Goal: Task Accomplishment & Management: Use online tool/utility

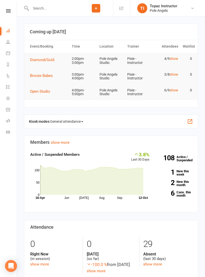
click at [174, 60] on link "show" at bounding box center [174, 59] width 9 height 4
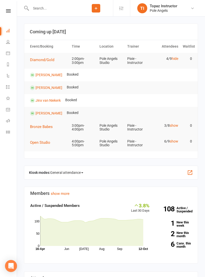
click at [176, 59] on link "hide" at bounding box center [175, 59] width 7 height 4
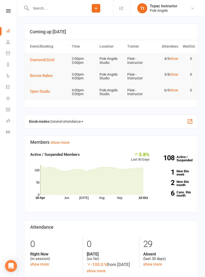
click at [43, 62] on span "Diamond/Gold" at bounding box center [42, 60] width 24 height 5
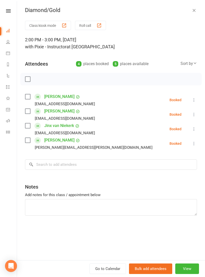
click at [16, 7] on nav "Clubworx Dashboard People Calendar Reports Automations Tasks What's New Check-i…" at bounding box center [8, 139] width 17 height 277
click at [11, 9] on link at bounding box center [8, 10] width 18 height 3
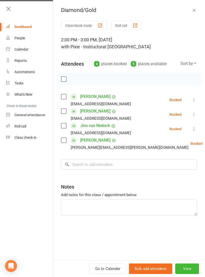
click at [22, 136] on div "Class check-in" at bounding box center [26, 138] width 22 height 4
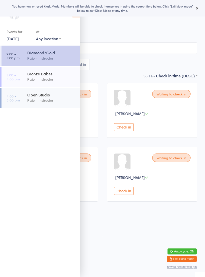
click at [111, 29] on span "Pixie - Instructor" at bounding box center [99, 30] width 182 height 5
click at [105, 28] on span "[DATE] 2:00pm" at bounding box center [99, 25] width 182 height 5
click at [116, 31] on span "Pixie - Instructor" at bounding box center [99, 30] width 182 height 5
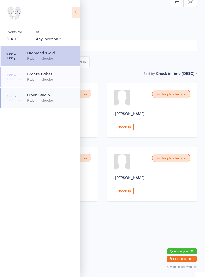
click at [80, 11] on icon at bounding box center [76, 12] width 8 height 11
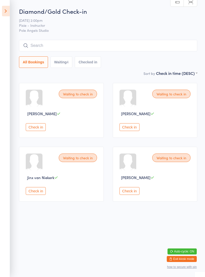
click at [133, 129] on button "Check in" at bounding box center [130, 127] width 20 height 8
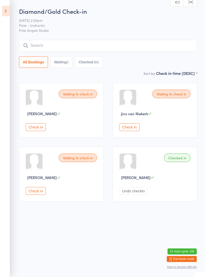
click at [35, 195] on button "Check in" at bounding box center [36, 191] width 20 height 8
click at [39, 128] on button "Check in" at bounding box center [36, 127] width 20 height 8
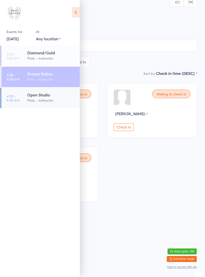
click at [118, 217] on html "You have now entered Kiosk Mode. Members will be able to check themselves in us…" at bounding box center [102, 138] width 205 height 277
click at [78, 5] on div "Events for [DATE] [DATE] [DATE] Sun Mon Tue Wed Thu Fri Sat 40 28 29 30 01 02 0…" at bounding box center [40, 23] width 80 height 47
click at [76, 13] on icon at bounding box center [76, 12] width 8 height 11
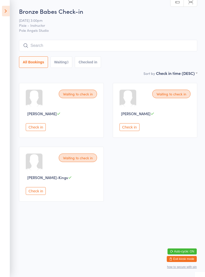
click at [40, 130] on button "Check in" at bounding box center [36, 127] width 20 height 8
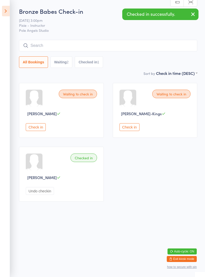
click at [6, 11] on icon at bounding box center [6, 11] width 8 height 11
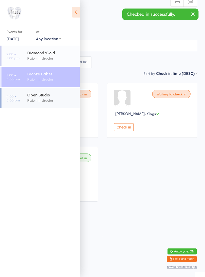
click at [60, 60] on div "Pixie - Instructor" at bounding box center [51, 58] width 48 height 6
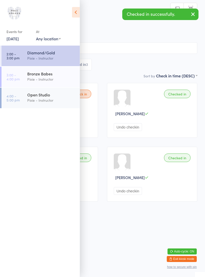
click at [73, 14] on icon at bounding box center [76, 12] width 8 height 11
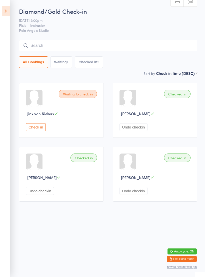
click at [3, 11] on icon at bounding box center [6, 11] width 8 height 11
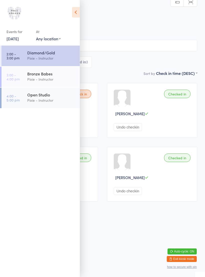
click at [45, 95] on div "Open Studio" at bounding box center [51, 95] width 48 height 6
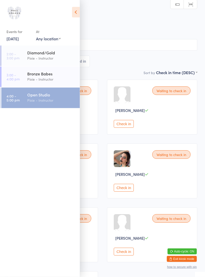
click at [75, 13] on icon at bounding box center [76, 12] width 8 height 11
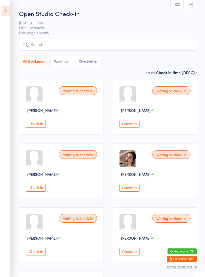
scroll to position [3, 0]
click at [127, 123] on button "Check in" at bounding box center [130, 124] width 20 height 8
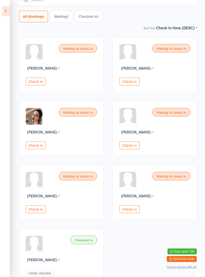
scroll to position [0, 0]
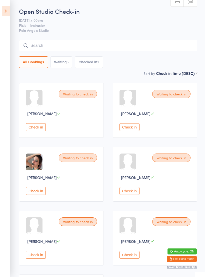
click at [7, 10] on icon at bounding box center [6, 11] width 8 height 11
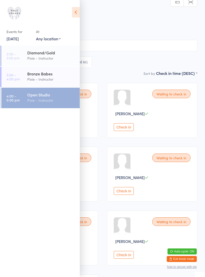
click at [50, 76] on div "Bronze Babes" at bounding box center [51, 74] width 48 height 6
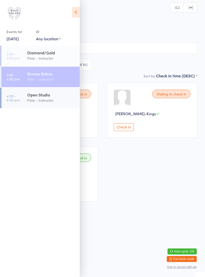
click at [153, 63] on div "All Bookings Waiting 2 Checked in 1" at bounding box center [103, 65] width 190 height 12
click at [76, 11] on icon at bounding box center [76, 12] width 8 height 11
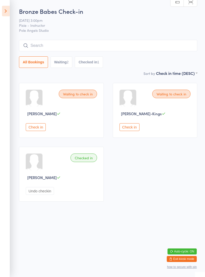
click at [40, 127] on button "Check in" at bounding box center [36, 127] width 20 height 8
click at [40, 130] on button "Check in" at bounding box center [36, 127] width 20 height 8
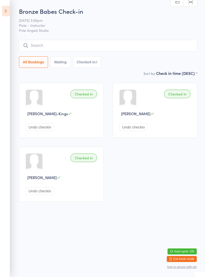
click at [3, 11] on icon at bounding box center [6, 11] width 8 height 11
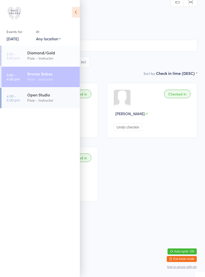
click at [35, 58] on div "Pixie - Instructor" at bounding box center [51, 58] width 48 height 6
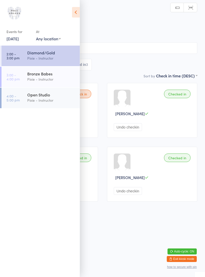
click at [140, 18] on h2 "Diamond/Gold Check-in" at bounding box center [103, 17] width 190 height 8
click at [77, 9] on icon at bounding box center [76, 12] width 8 height 11
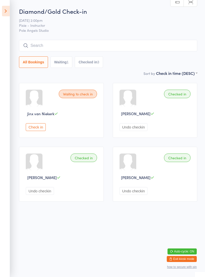
click at [189, 258] on button "Exit kiosk mode" at bounding box center [182, 259] width 30 height 6
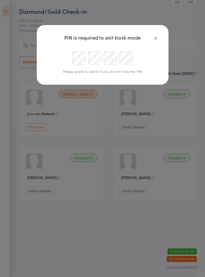
click at [158, 39] on icon "button" at bounding box center [156, 38] width 6 height 6
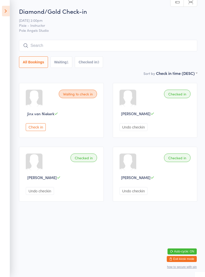
click at [7, 8] on icon at bounding box center [6, 11] width 8 height 11
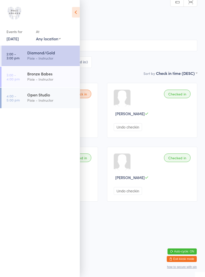
click at [42, 71] on div "Bronze Babes" at bounding box center [51, 74] width 48 height 6
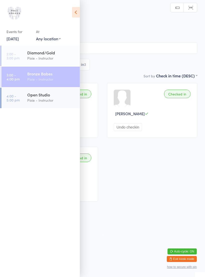
click at [79, 15] on icon at bounding box center [76, 12] width 8 height 11
